Goal: Task Accomplishment & Management: Use online tool/utility

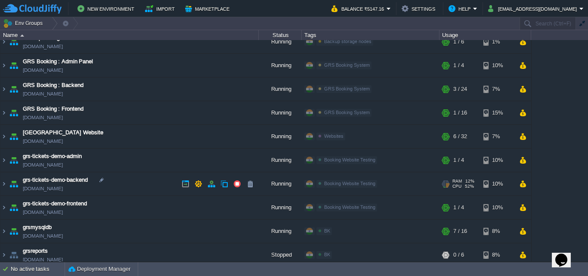
scroll to position [16, 0]
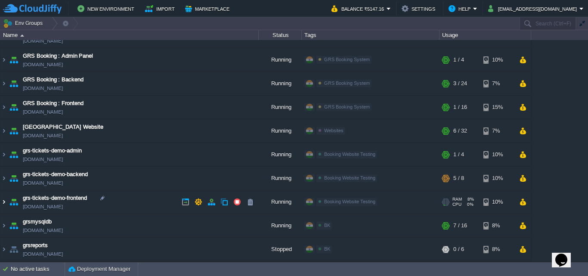
click at [6, 201] on img at bounding box center [3, 201] width 7 height 23
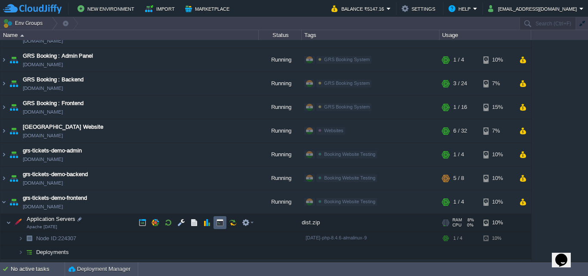
scroll to position [61, 0]
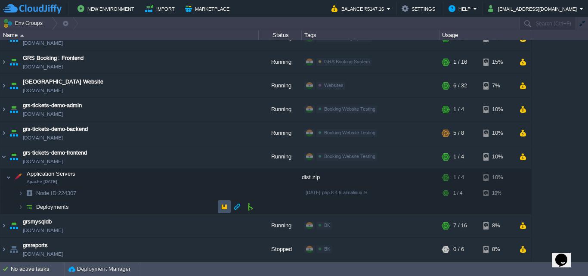
click at [227, 207] on button "button" at bounding box center [225, 207] width 8 height 8
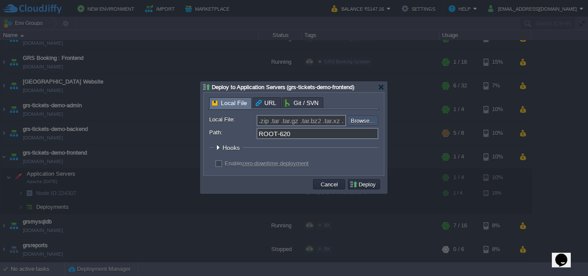
click at [358, 122] on input "file" at bounding box center [324, 120] width 109 height 10
type input "C:\fakepath\dist (2).zip"
type input "dist (2).zip"
click at [320, 132] on input "ROOT-620" at bounding box center [318, 133] width 122 height 11
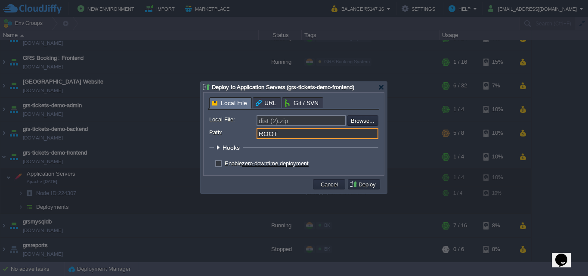
type input "ROOT"
click at [225, 167] on label "Enable zero-downtime deployment" at bounding box center [267, 163] width 84 height 6
click at [221, 167] on input "checkbox" at bounding box center [218, 165] width 6 height 6
checkbox input "true"
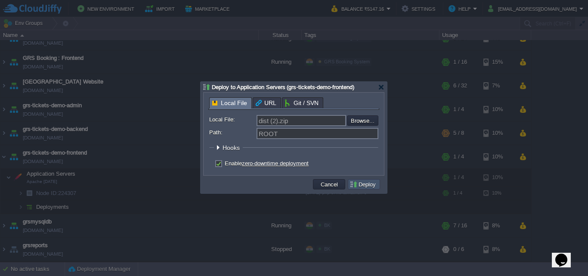
click at [363, 186] on button "Deploy" at bounding box center [364, 184] width 29 height 8
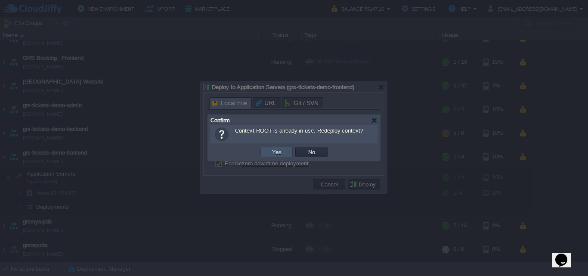
click at [272, 150] on button "Yes" at bounding box center [277, 152] width 15 height 8
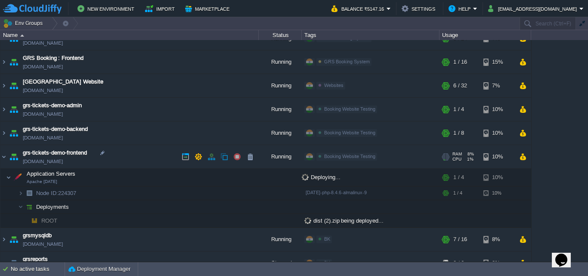
scroll to position [0, 0]
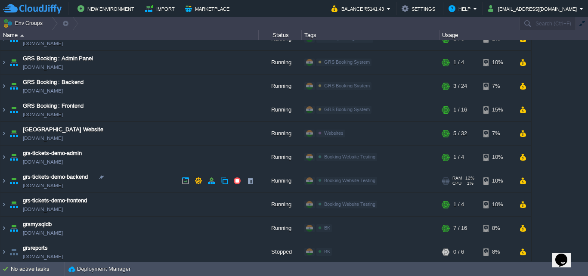
scroll to position [16, 0]
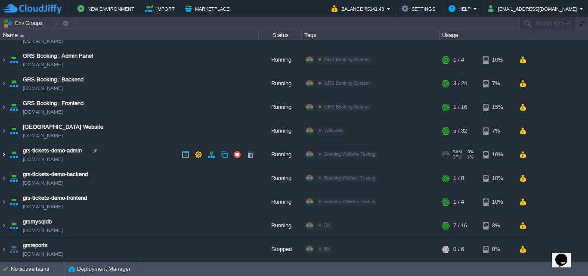
click at [5, 153] on img at bounding box center [3, 154] width 7 height 23
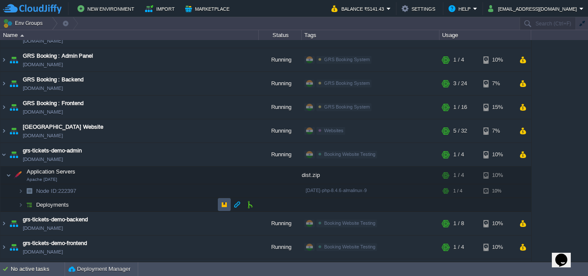
click at [221, 208] on button "button" at bounding box center [225, 205] width 8 height 8
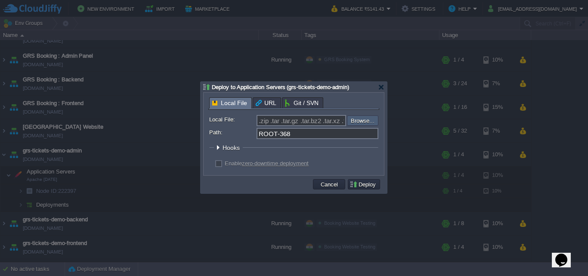
click at [354, 121] on input "file" at bounding box center [324, 120] width 109 height 10
type input "C:\fakepath\dist (2).zip"
type input "dist (2).zip"
click at [332, 134] on input "ROOT-368" at bounding box center [318, 133] width 122 height 11
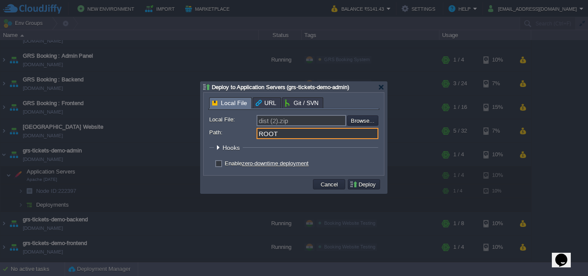
type input "ROOT"
click at [215, 167] on div "Enable zero-downtime deployment" at bounding box center [293, 164] width 169 height 8
click at [225, 164] on label "Enable zero-downtime deployment" at bounding box center [267, 163] width 84 height 6
click at [218, 164] on input "checkbox" at bounding box center [218, 165] width 6 height 6
checkbox input "true"
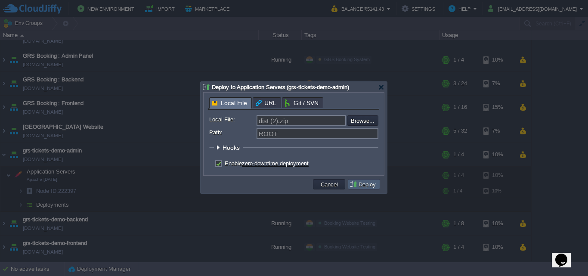
click at [366, 188] on button "Deploy" at bounding box center [364, 184] width 29 height 8
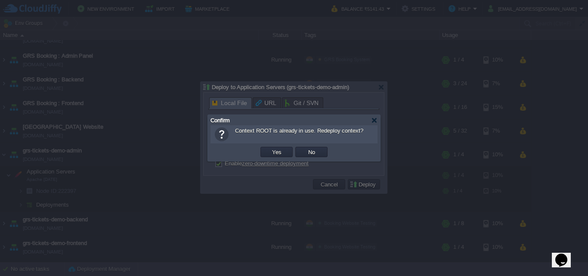
click at [276, 158] on td "Yes" at bounding box center [276, 152] width 35 height 13
click at [274, 154] on button "Yes" at bounding box center [277, 152] width 15 height 8
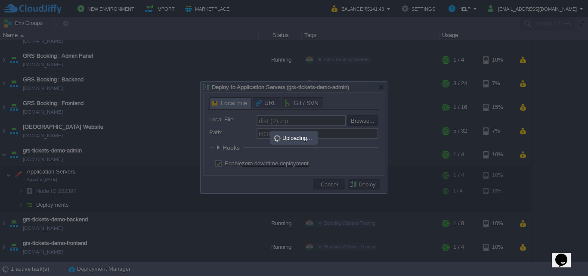
scroll to position [0, 0]
